Goal: Transaction & Acquisition: Book appointment/travel/reservation

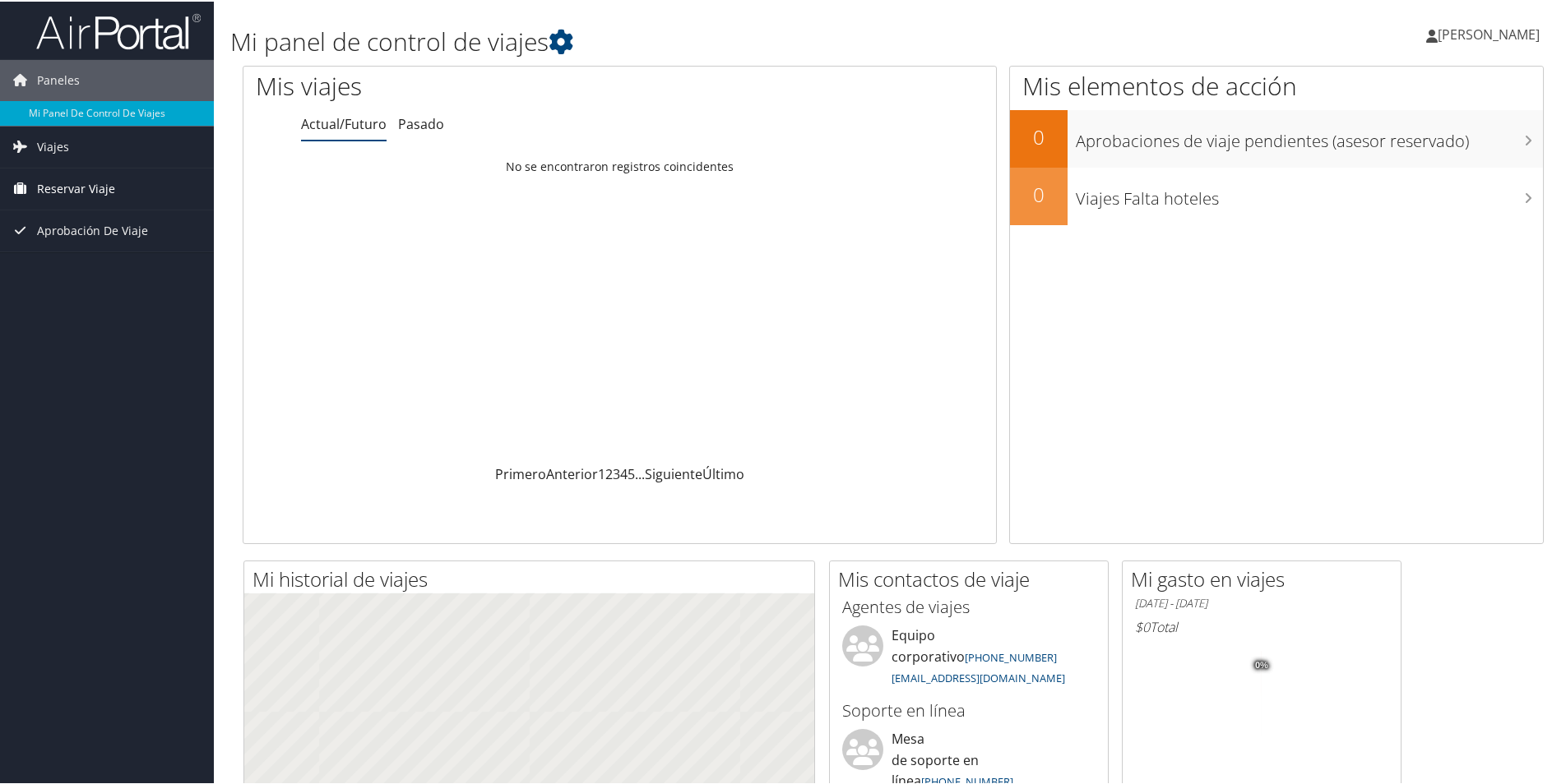
click at [47, 192] on span "Reservar Viaje" at bounding box center [75, 188] width 78 height 41
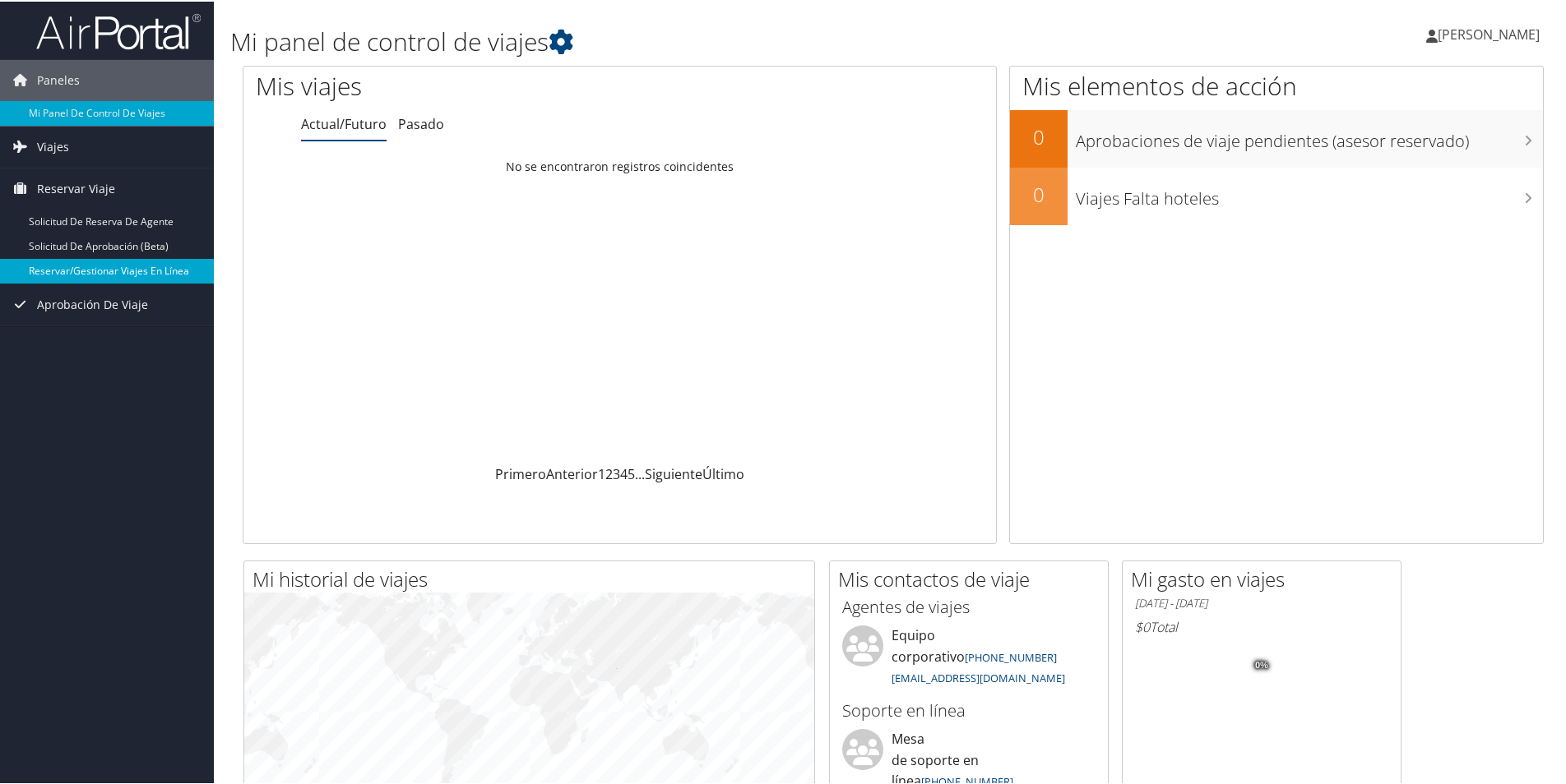
click at [128, 268] on link "Reservar/Gestionar viajes en línea" at bounding box center [107, 269] width 214 height 24
click at [161, 273] on link "Reservar/Gestionar viajes en línea" at bounding box center [107, 269] width 214 height 24
